Goal: Transaction & Acquisition: Purchase product/service

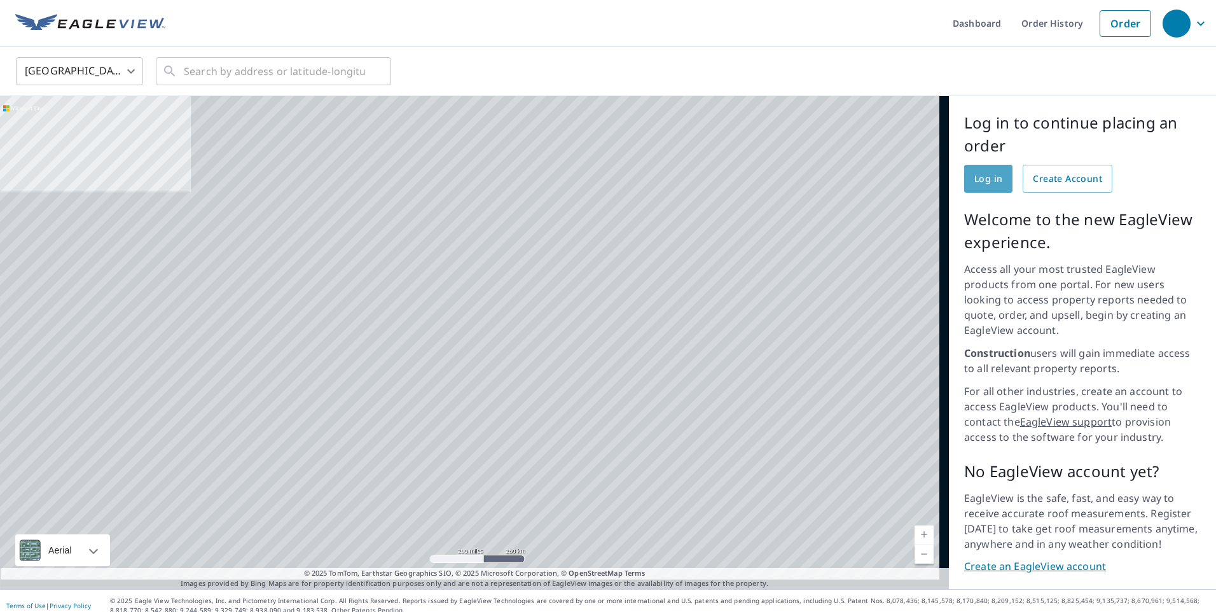
click at [988, 180] on span "Log in" at bounding box center [989, 179] width 28 height 16
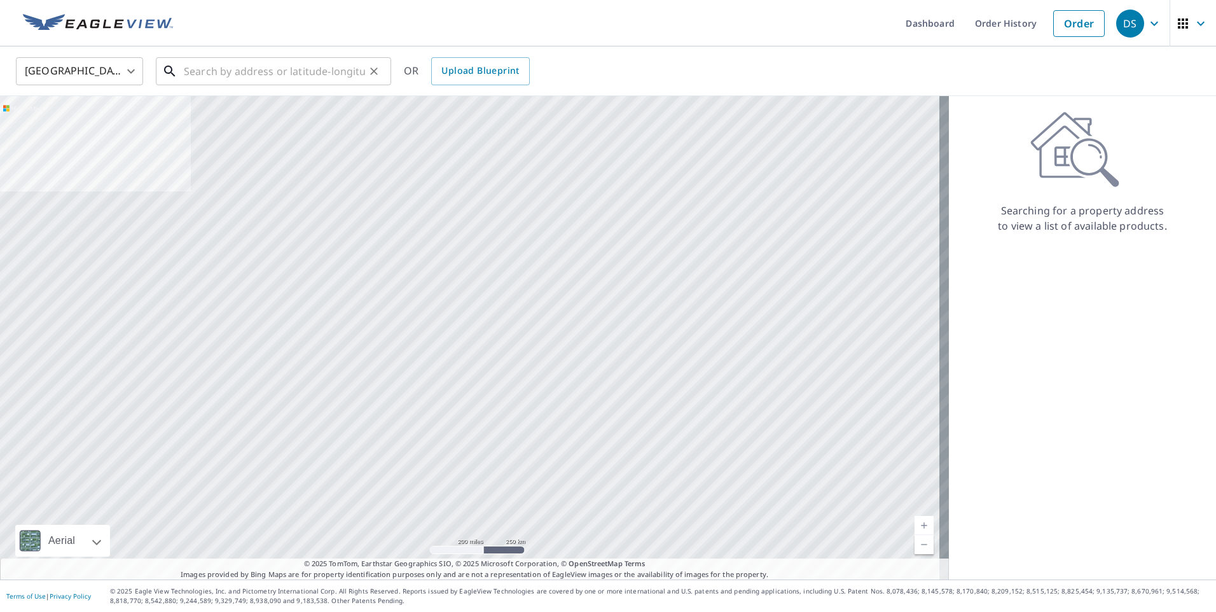
click at [274, 76] on input "text" at bounding box center [274, 71] width 181 height 36
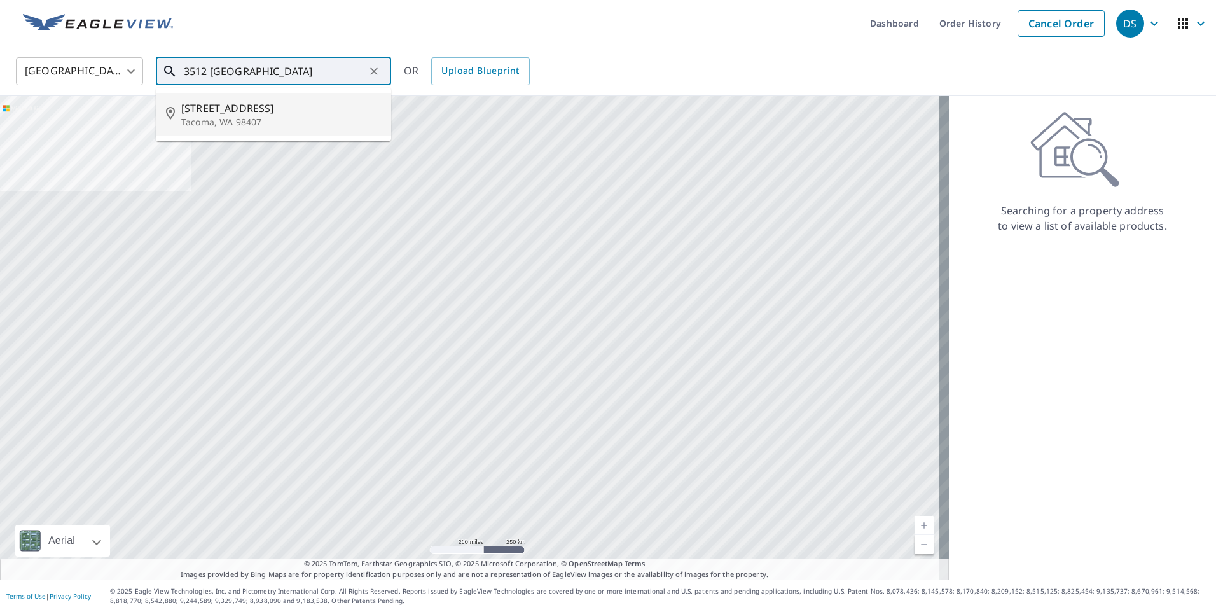
click at [202, 114] on span "[STREET_ADDRESS]" at bounding box center [281, 108] width 200 height 15
type input "[STREET_ADDRESS]"
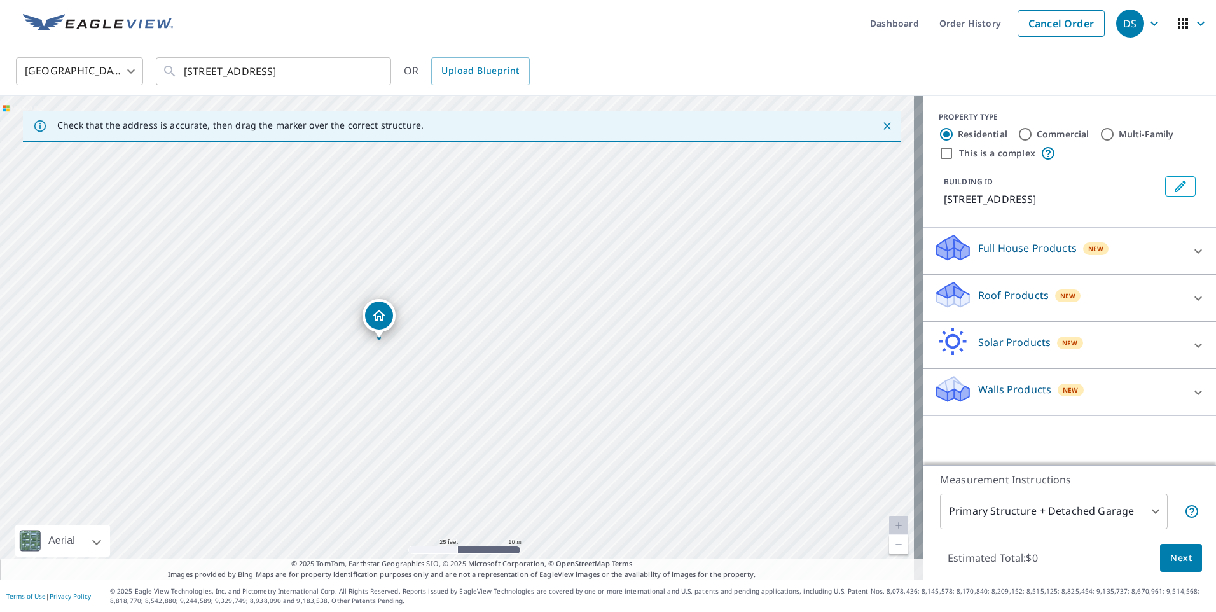
drag, startPoint x: 511, startPoint y: 361, endPoint x: 540, endPoint y: 441, distance: 84.7
click at [540, 441] on div "[STREET_ADDRESS]" at bounding box center [462, 337] width 924 height 483
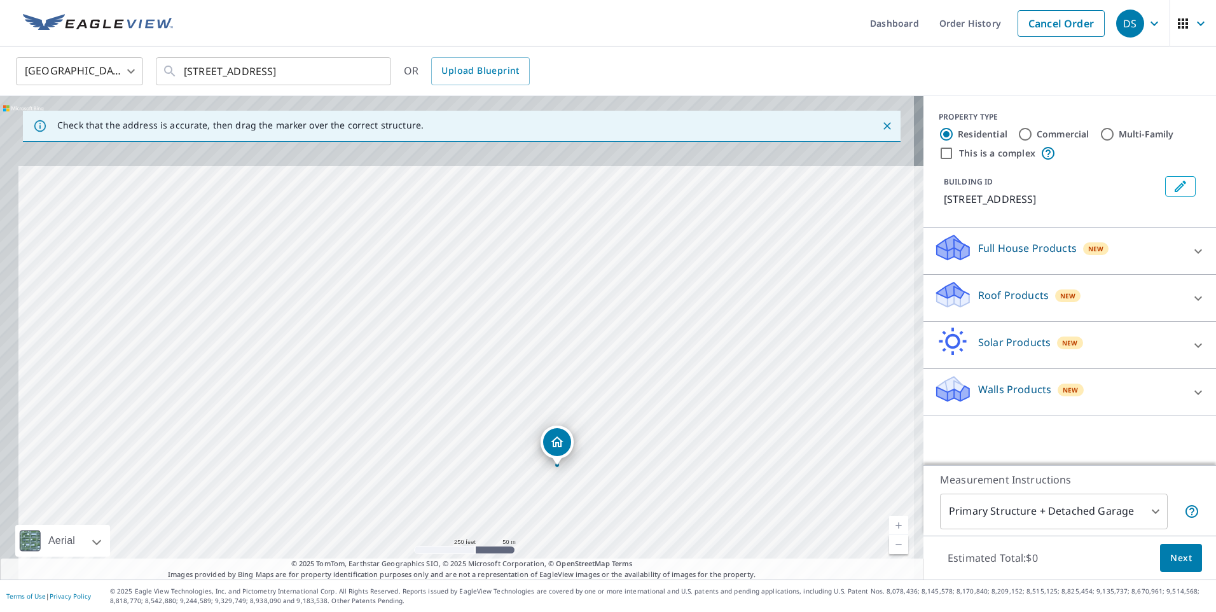
drag, startPoint x: 419, startPoint y: 329, endPoint x: 438, endPoint y: 406, distance: 79.5
click at [438, 406] on div "[STREET_ADDRESS]" at bounding box center [462, 337] width 924 height 483
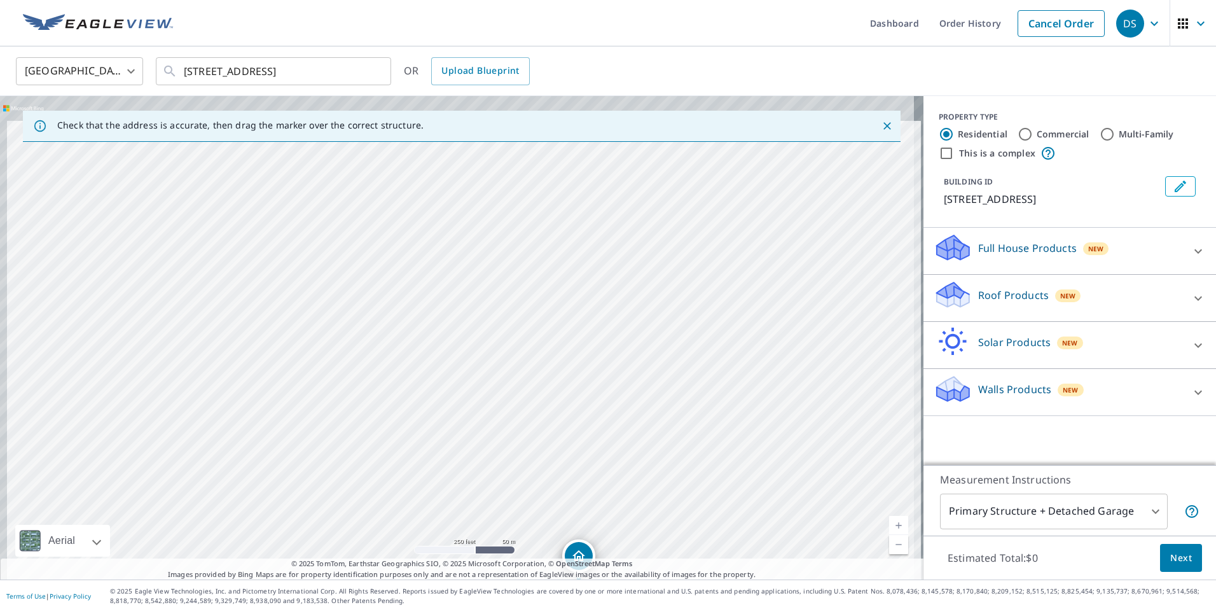
drag, startPoint x: 297, startPoint y: 302, endPoint x: 319, endPoint y: 419, distance: 118.5
click at [319, 419] on div "[STREET_ADDRESS]" at bounding box center [462, 337] width 924 height 483
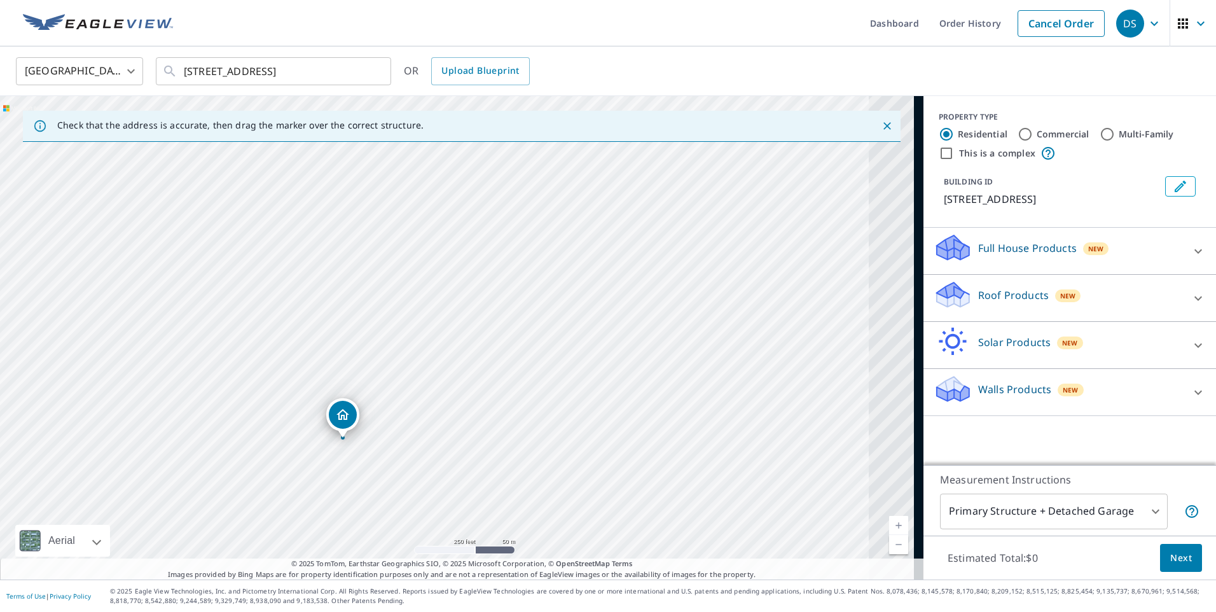
drag, startPoint x: 505, startPoint y: 411, endPoint x: 208, endPoint y: 166, distance: 385.0
click at [253, 232] on div "[STREET_ADDRESS]" at bounding box center [462, 337] width 924 height 483
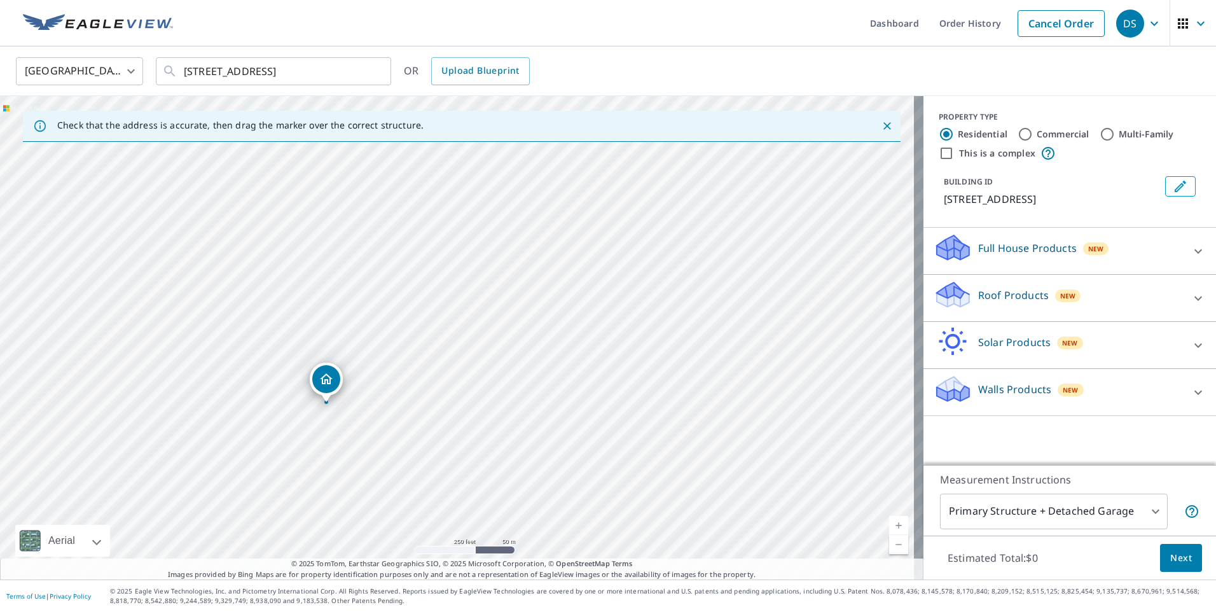
click at [651, 534] on div "[STREET_ADDRESS]" at bounding box center [462, 337] width 924 height 483
click at [617, 520] on div "[STREET_ADDRESS]" at bounding box center [462, 337] width 924 height 483
drag, startPoint x: 569, startPoint y: 474, endPoint x: 548, endPoint y: 416, distance: 61.6
click at [549, 418] on div "[STREET_ADDRESS]" at bounding box center [462, 337] width 924 height 483
click at [548, 416] on div "[STREET_ADDRESS]" at bounding box center [462, 337] width 924 height 483
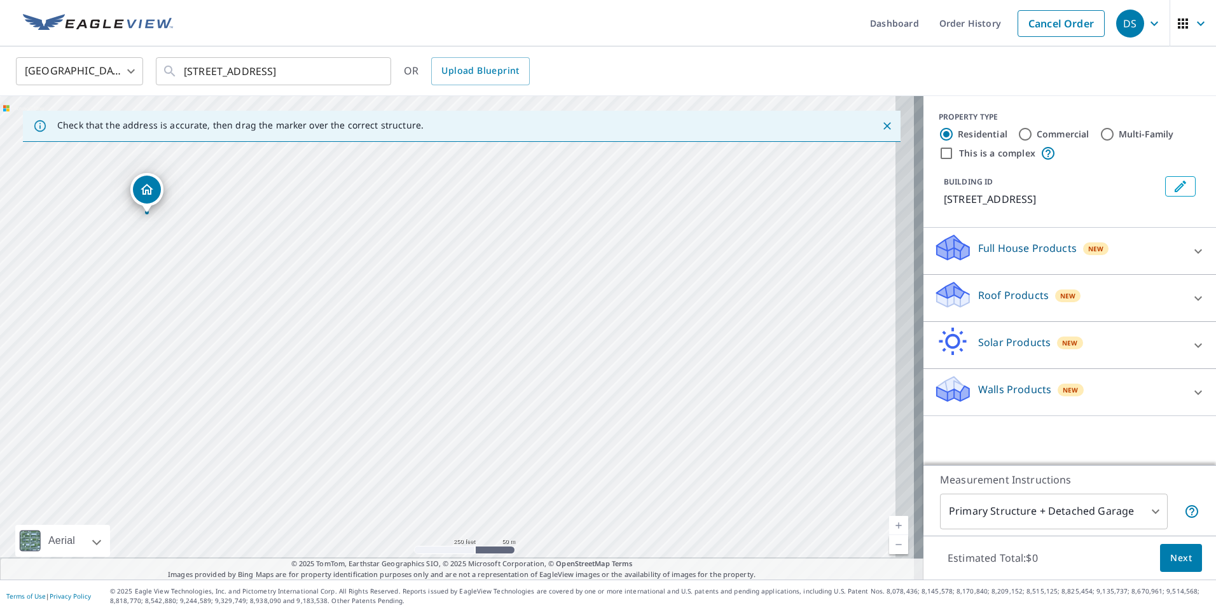
drag, startPoint x: 655, startPoint y: 482, endPoint x: 563, endPoint y: 391, distance: 129.5
click at [565, 392] on div "[STREET_ADDRESS]" at bounding box center [462, 337] width 924 height 483
drag, startPoint x: 655, startPoint y: 462, endPoint x: 473, endPoint y: 326, distance: 227.4
click at [473, 326] on div "[STREET_ADDRESS]" at bounding box center [462, 337] width 924 height 483
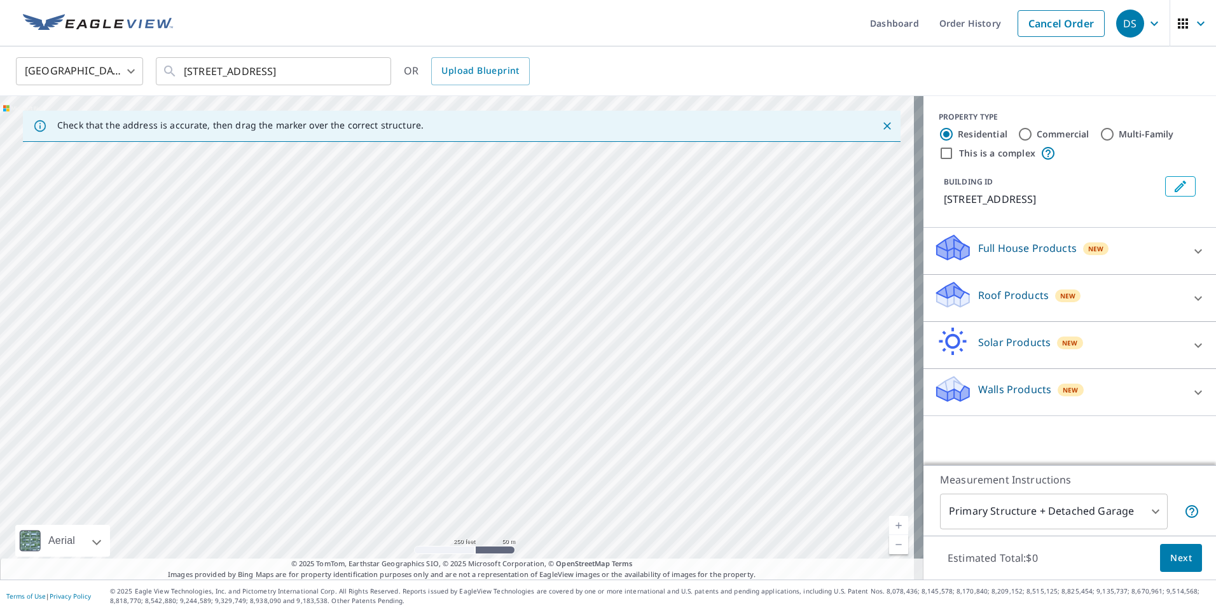
drag, startPoint x: 725, startPoint y: 515, endPoint x: 548, endPoint y: 406, distance: 207.8
click at [714, 510] on div "[STREET_ADDRESS]" at bounding box center [462, 337] width 924 height 483
drag, startPoint x: 548, startPoint y: 406, endPoint x: 515, endPoint y: 380, distance: 42.0
click at [516, 380] on div "[STREET_ADDRESS]" at bounding box center [462, 337] width 924 height 483
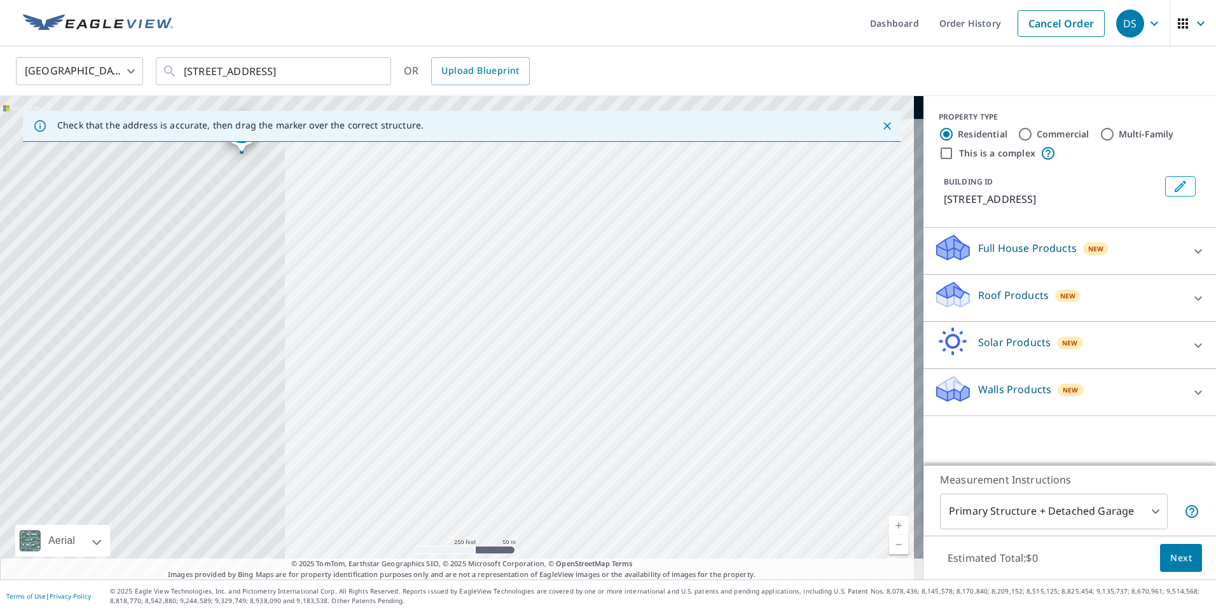
drag, startPoint x: 300, startPoint y: 333, endPoint x: 775, endPoint y: 547, distance: 521.6
click at [775, 547] on div "[STREET_ADDRESS]" at bounding box center [462, 337] width 924 height 483
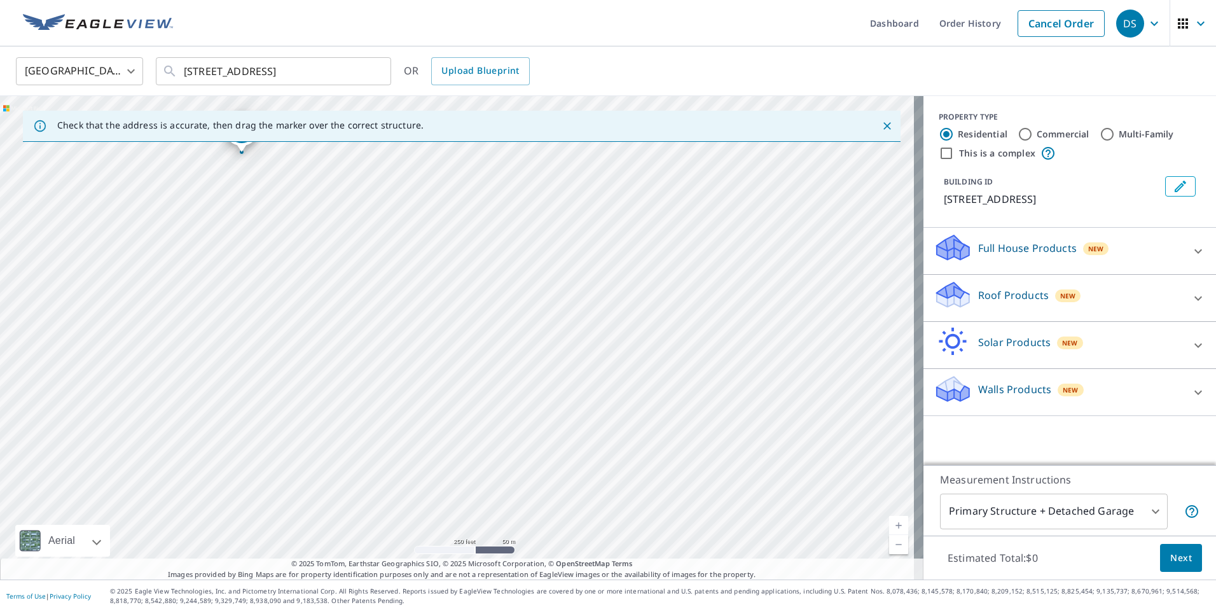
drag, startPoint x: 465, startPoint y: 406, endPoint x: 490, endPoint y: 479, distance: 77.5
click at [490, 479] on div "[STREET_ADDRESS]" at bounding box center [462, 337] width 924 height 483
click at [1191, 296] on icon at bounding box center [1198, 298] width 15 height 15
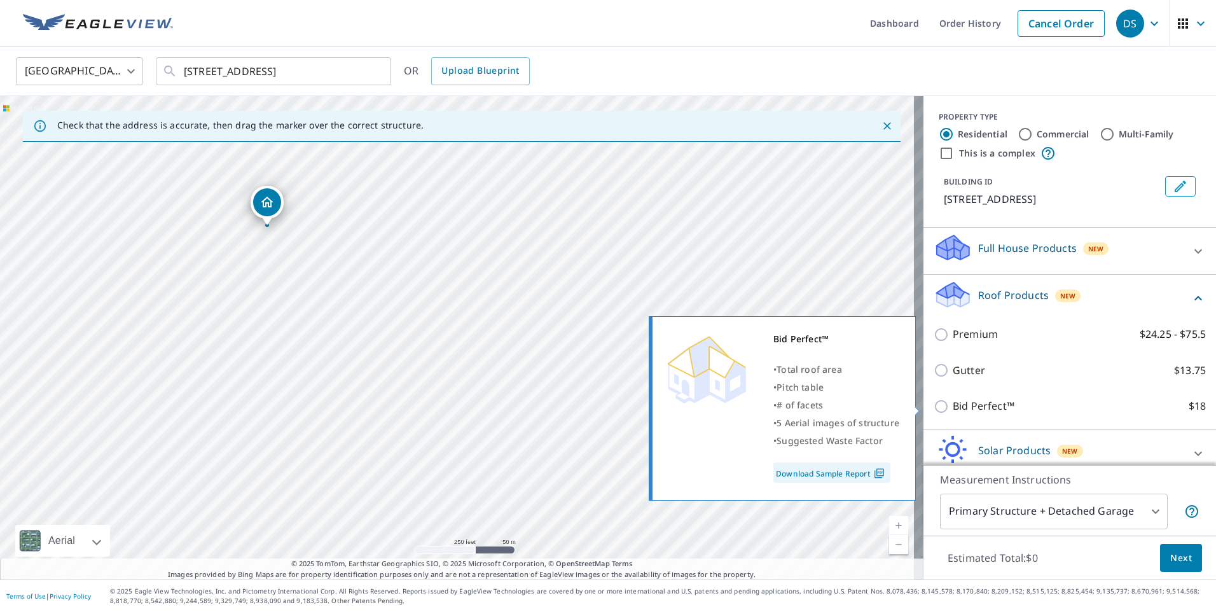
click at [934, 403] on input "Bid Perfect™ $18" at bounding box center [943, 406] width 19 height 15
checkbox input "true"
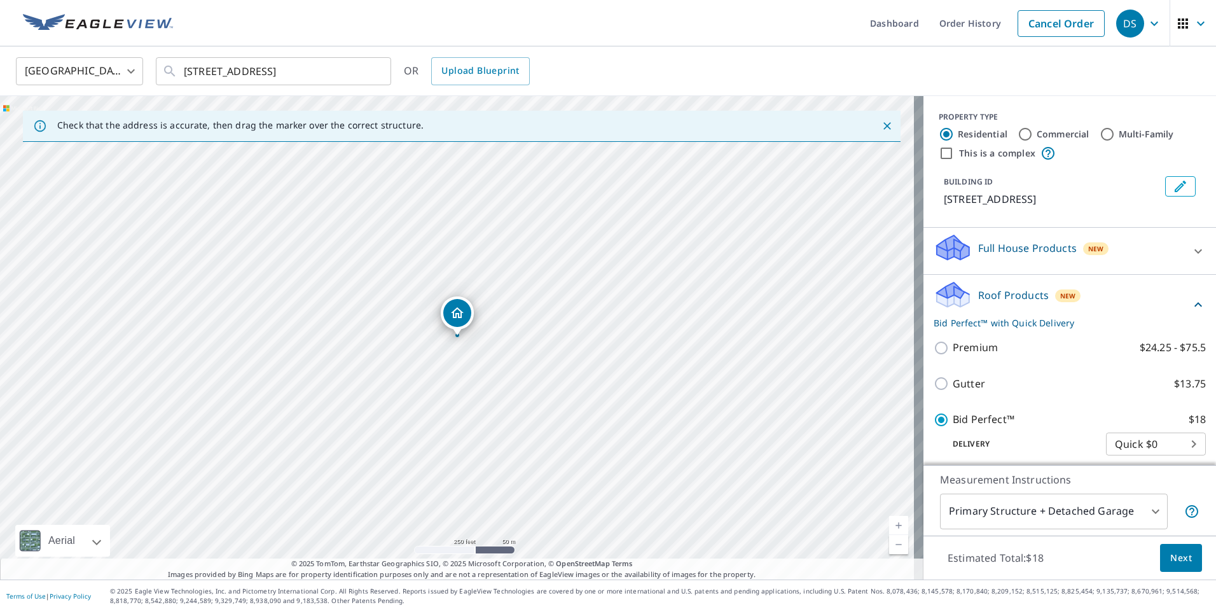
click at [1170, 555] on span "Next" at bounding box center [1181, 558] width 22 height 16
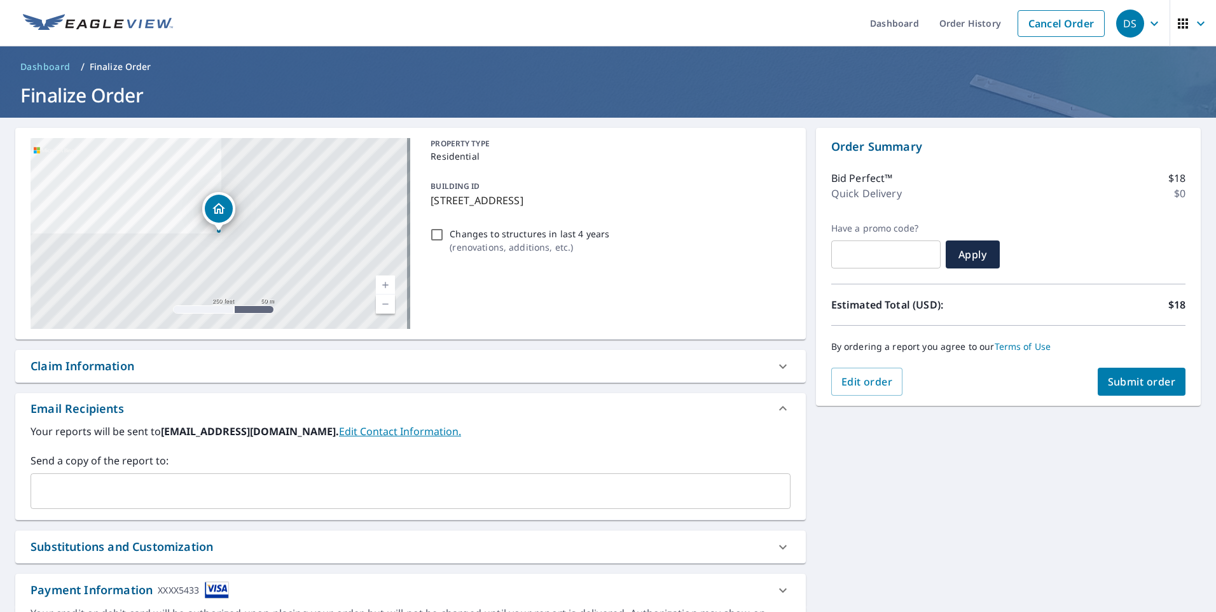
click at [1132, 378] on span "Submit order" at bounding box center [1142, 382] width 68 height 14
